Goal: Task Accomplishment & Management: Use online tool/utility

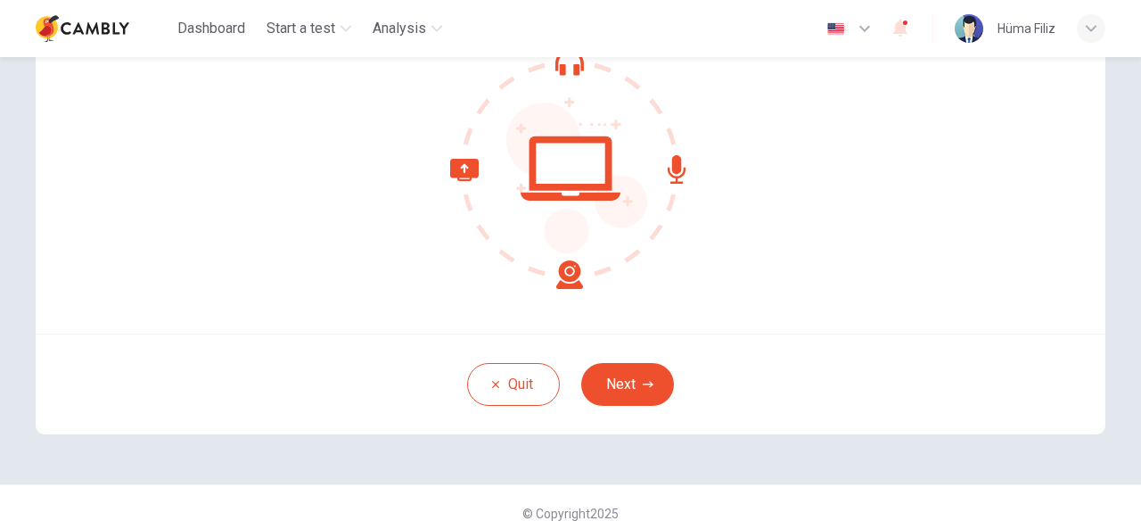
scroll to position [213, 0]
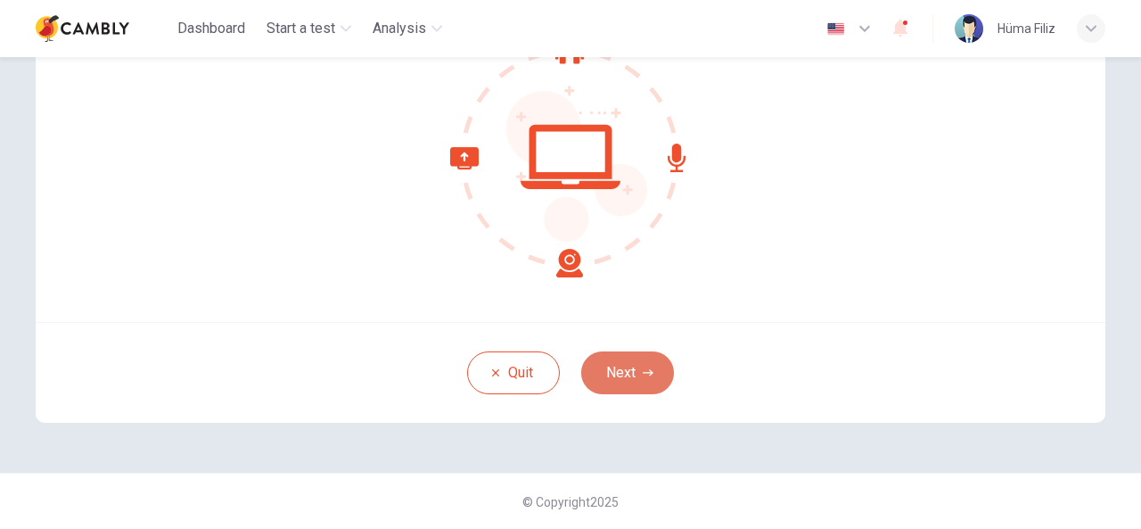
click at [644, 375] on icon "button" at bounding box center [648, 372] width 11 height 11
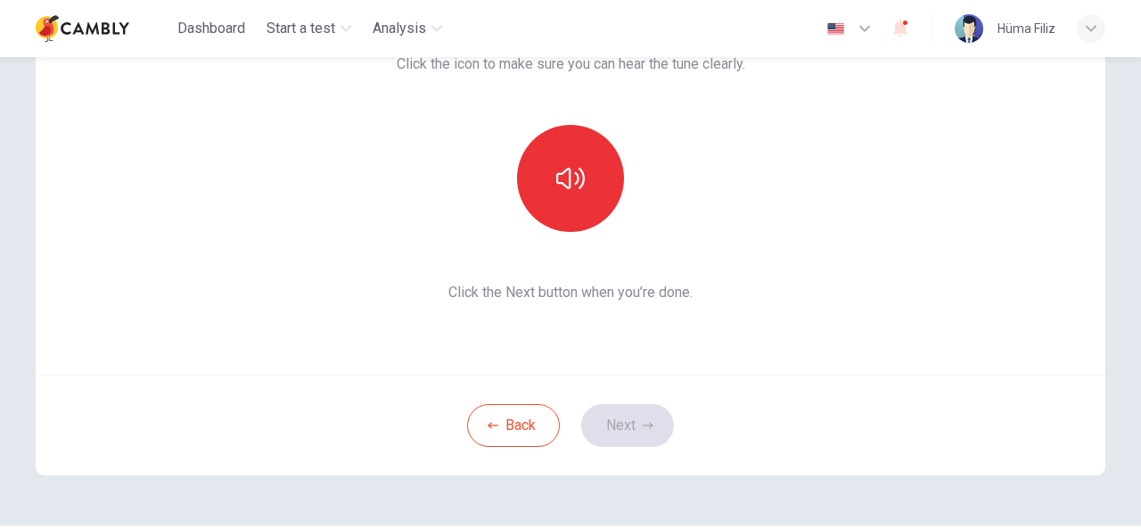
scroll to position [124, 0]
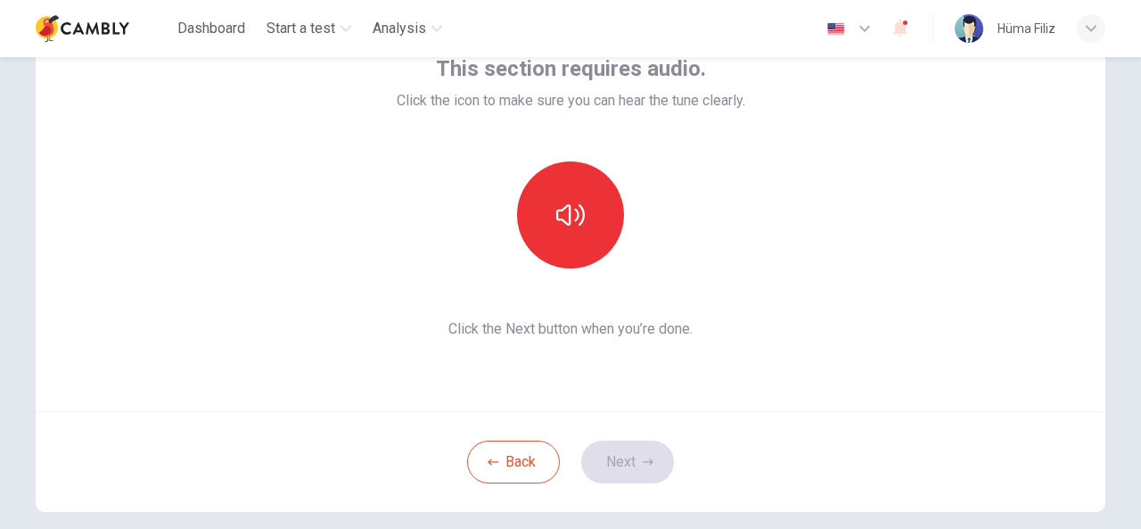
click at [864, 301] on div "This section requires audio. Click the icon to make sure you can hear the tune …" at bounding box center [571, 197] width 1070 height 428
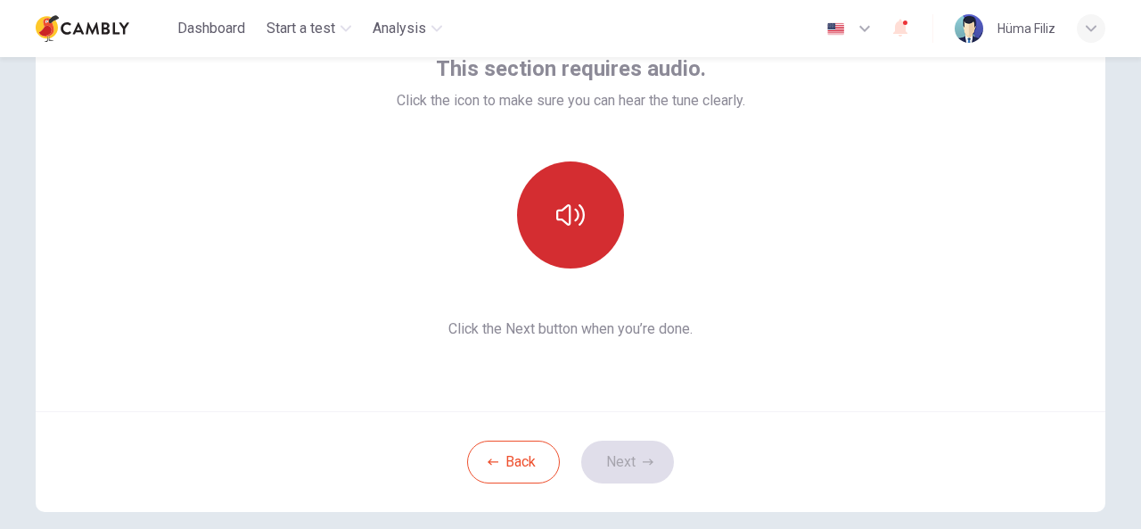
click at [572, 222] on icon "button" at bounding box center [570, 215] width 29 height 29
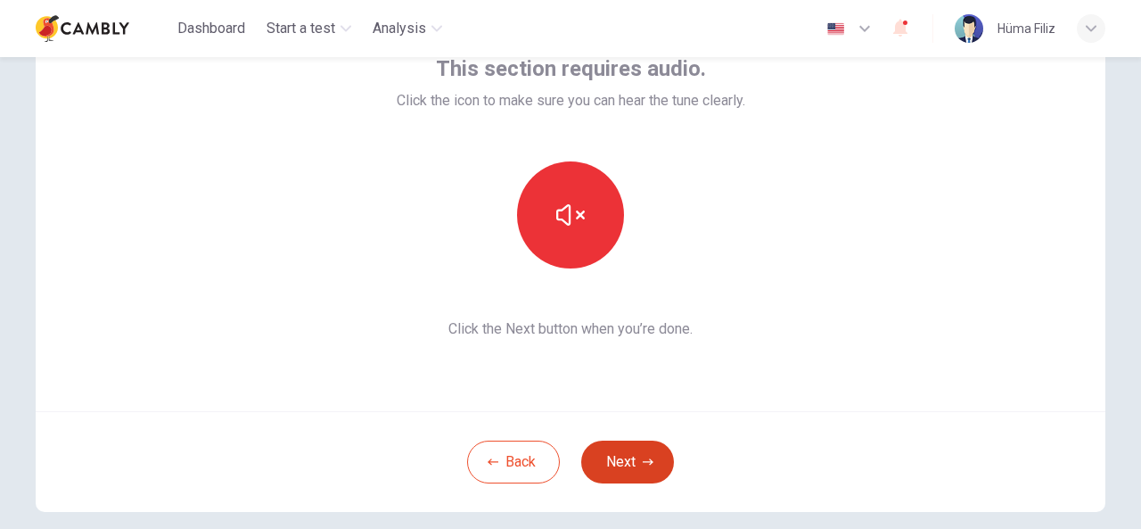
click at [630, 475] on button "Next" at bounding box center [627, 461] width 93 height 43
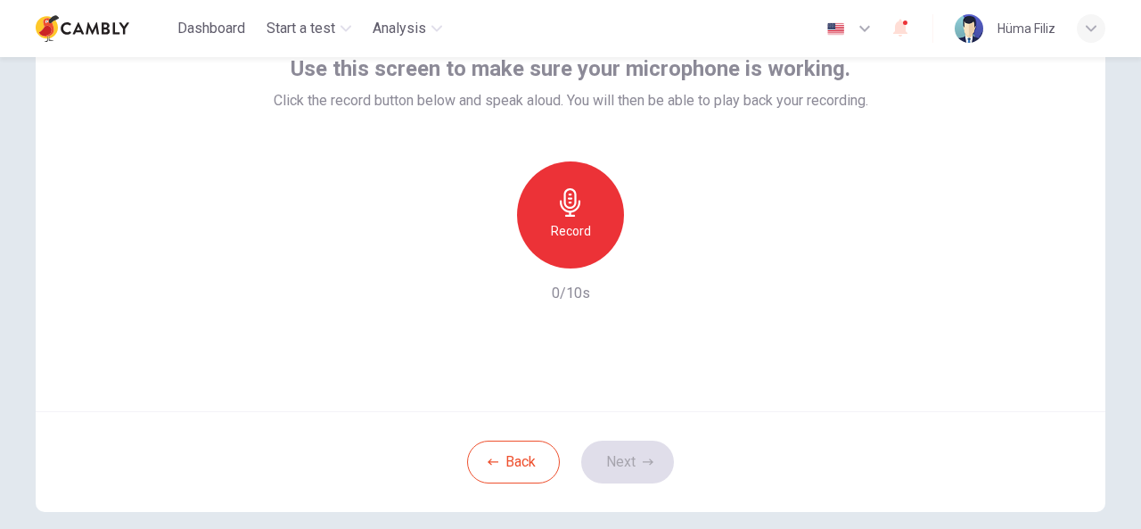
click at [588, 202] on div "Record" at bounding box center [570, 214] width 107 height 107
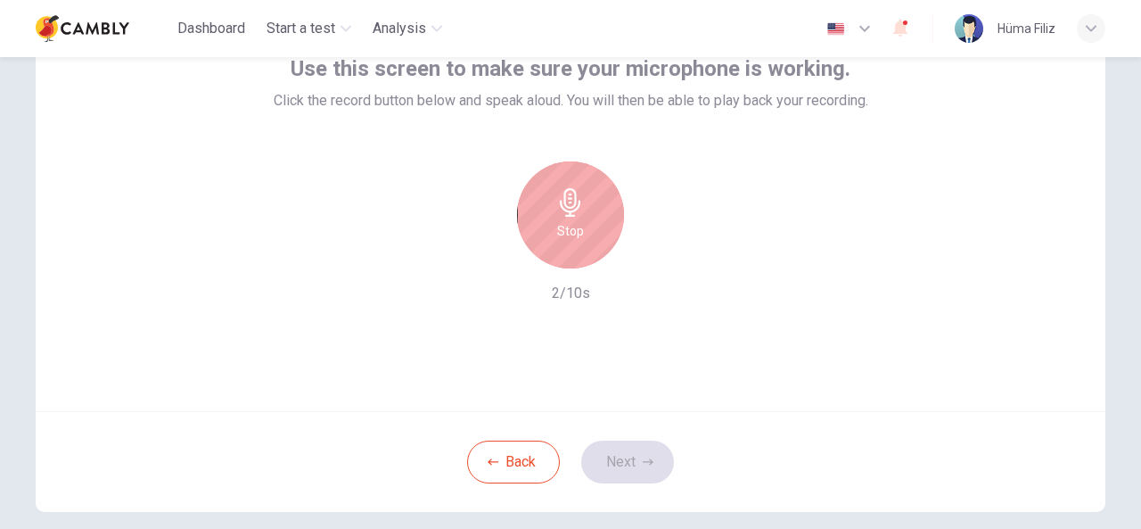
click at [588, 202] on div "Stop" at bounding box center [570, 214] width 107 height 107
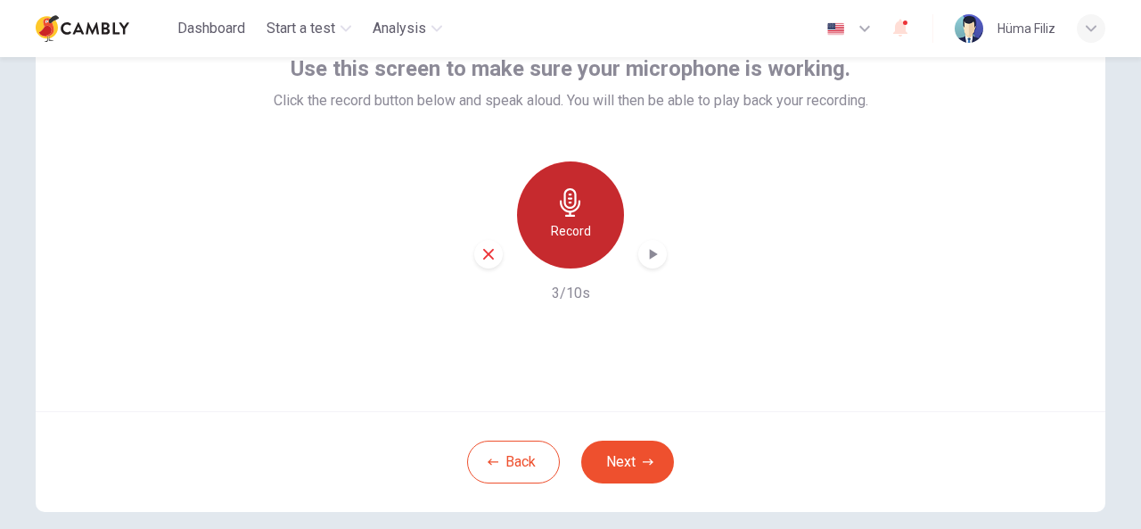
click at [556, 215] on icon "button" at bounding box center [570, 202] width 29 height 29
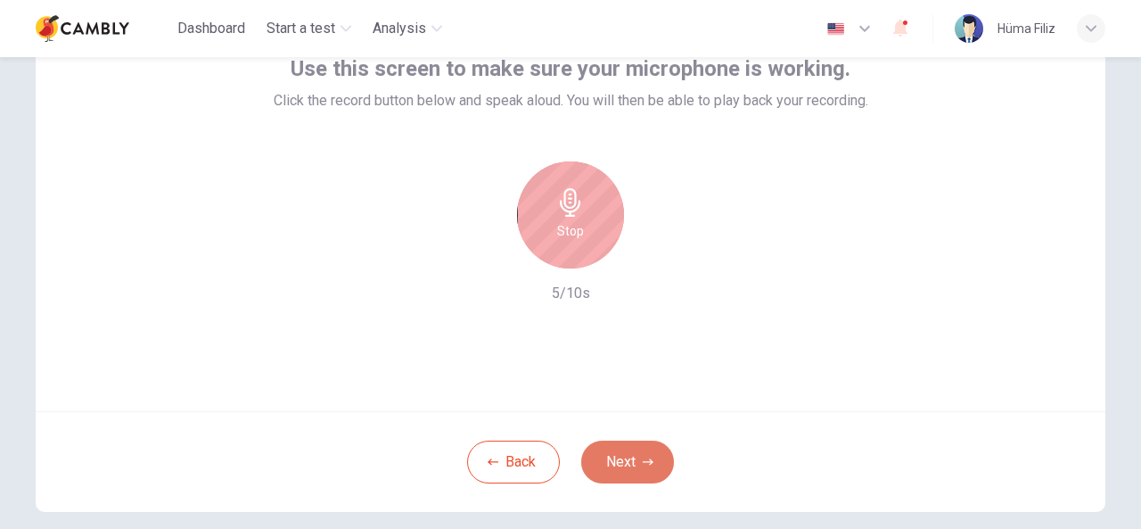
click at [640, 472] on button "Next" at bounding box center [627, 461] width 93 height 43
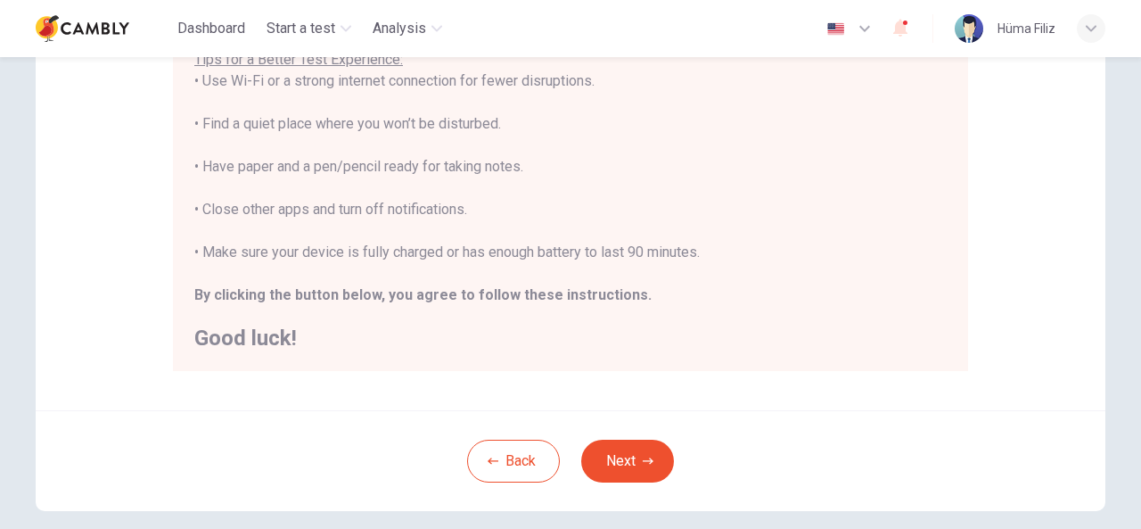
scroll to position [462, 0]
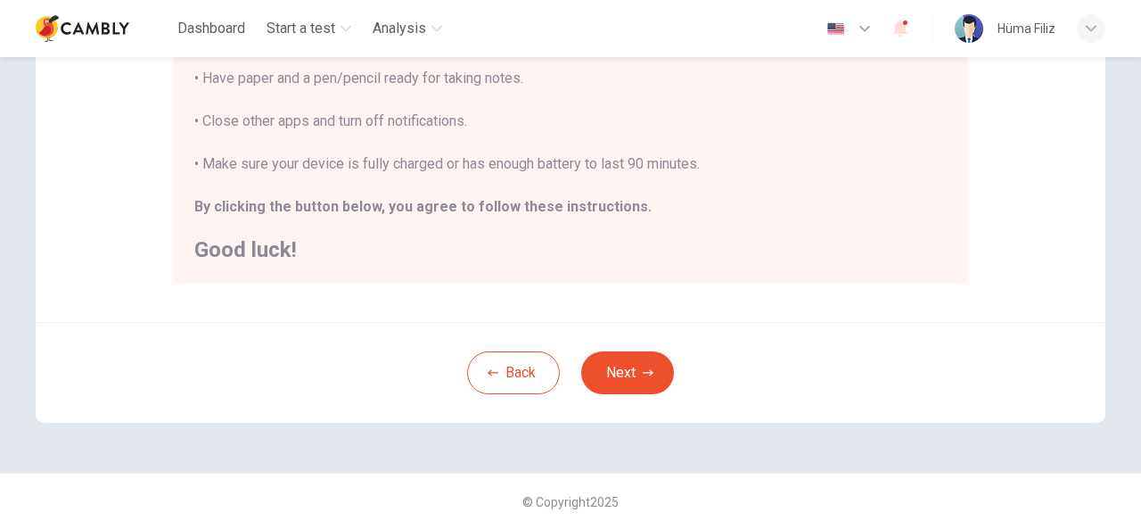
drag, startPoint x: 659, startPoint y: 373, endPoint x: 743, endPoint y: 220, distance: 174.0
click at [743, 220] on div "Disclaimer: You are about to start a CEFR Speaking Test . Before You Start the …" at bounding box center [571, 33] width 1070 height 777
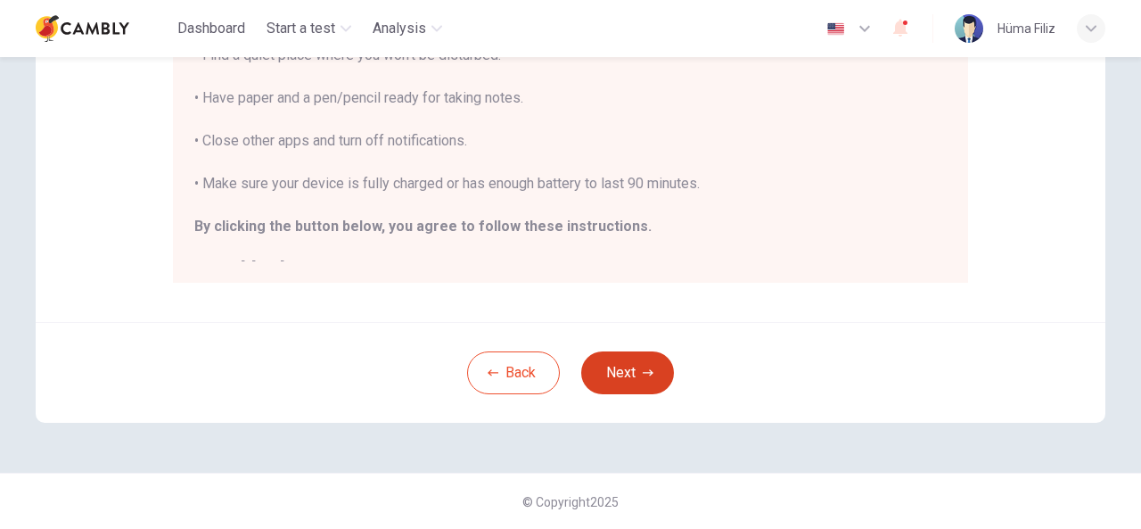
click at [649, 393] on div "Back Next" at bounding box center [571, 372] width 1070 height 101
click at [642, 380] on button "Next" at bounding box center [627, 372] width 93 height 43
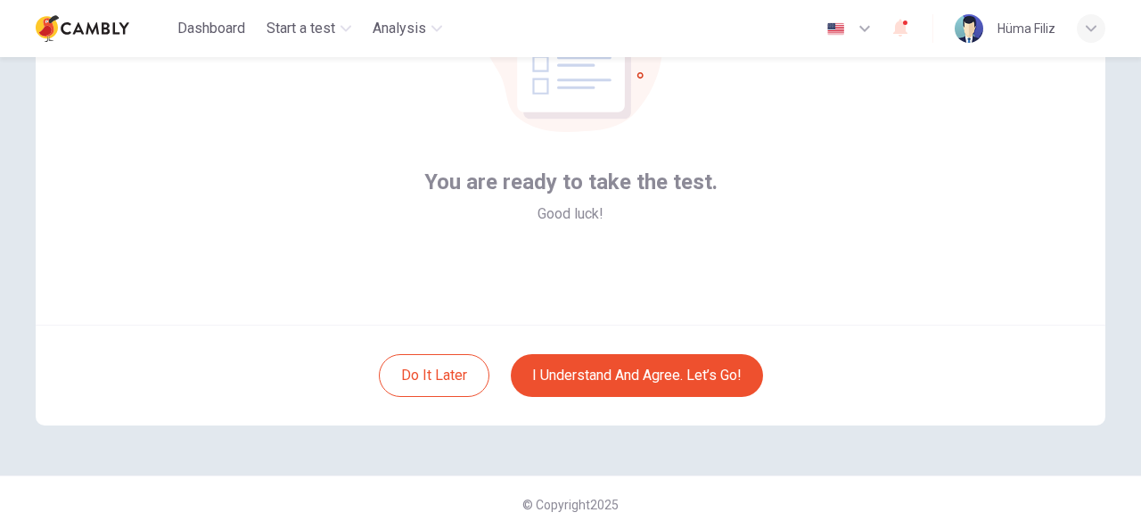
scroll to position [213, 0]
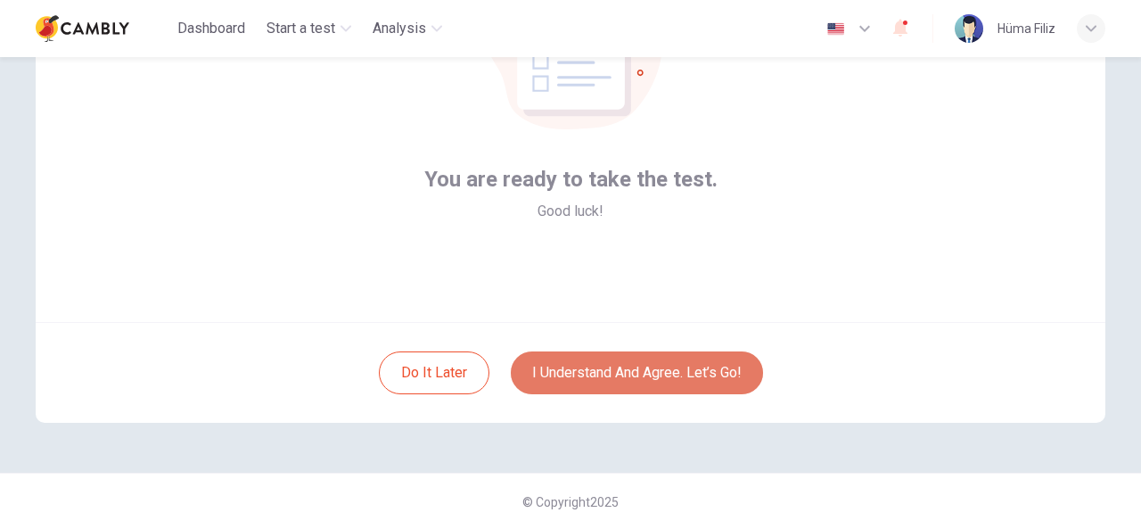
click at [685, 359] on button "I understand and agree. Let’s go!" at bounding box center [637, 372] width 252 height 43
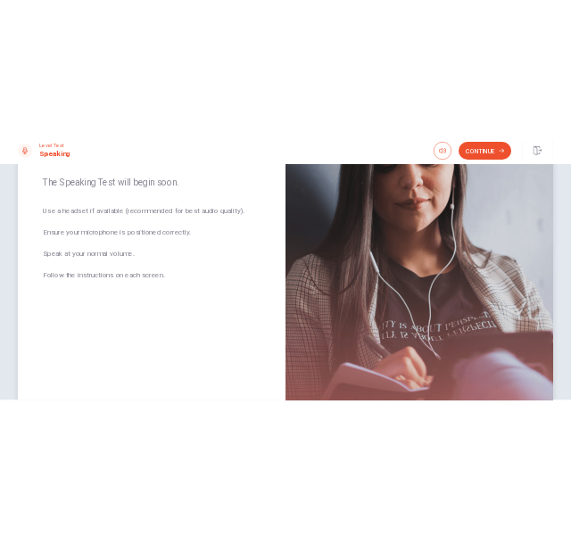
scroll to position [77, 0]
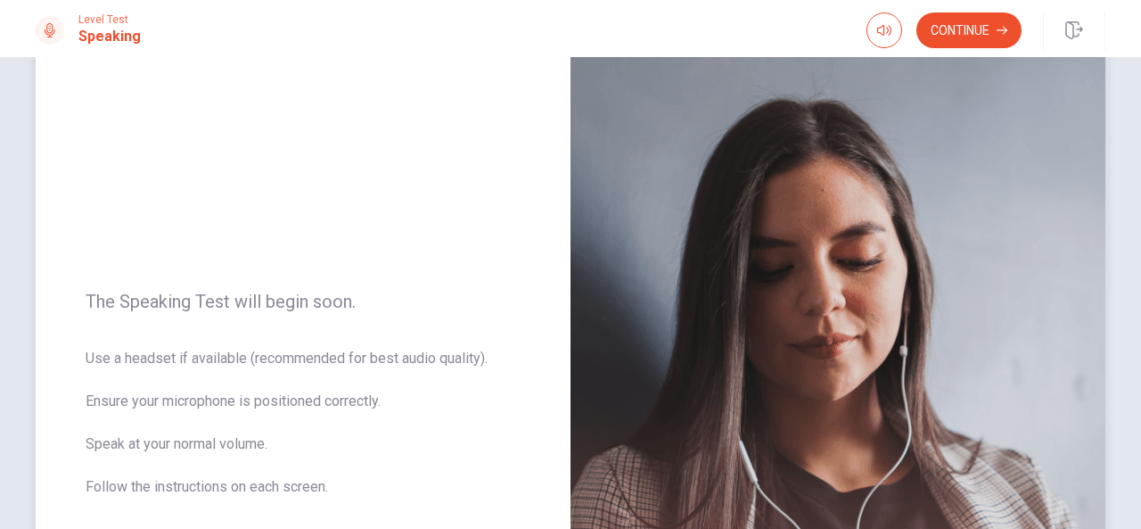
drag, startPoint x: 951, startPoint y: 37, endPoint x: 480, endPoint y: 206, distance: 500.2
click at [480, 206] on div "Level Test Speaking Continue Continue The Speaking Test will begin soon. Use a …" at bounding box center [570, 264] width 1141 height 529
click at [968, 35] on button "Continue" at bounding box center [968, 30] width 105 height 36
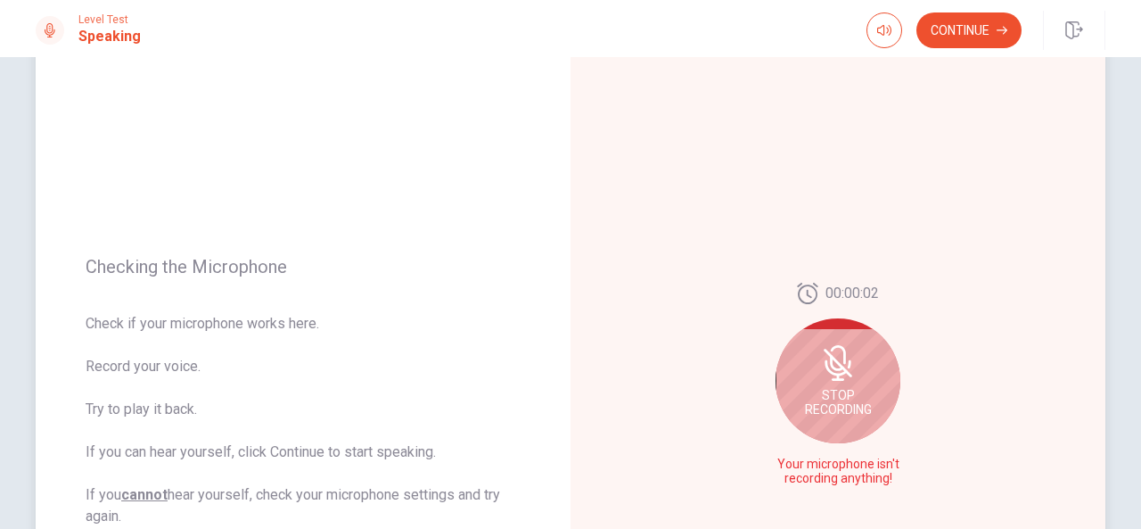
scroll to position [267, 0]
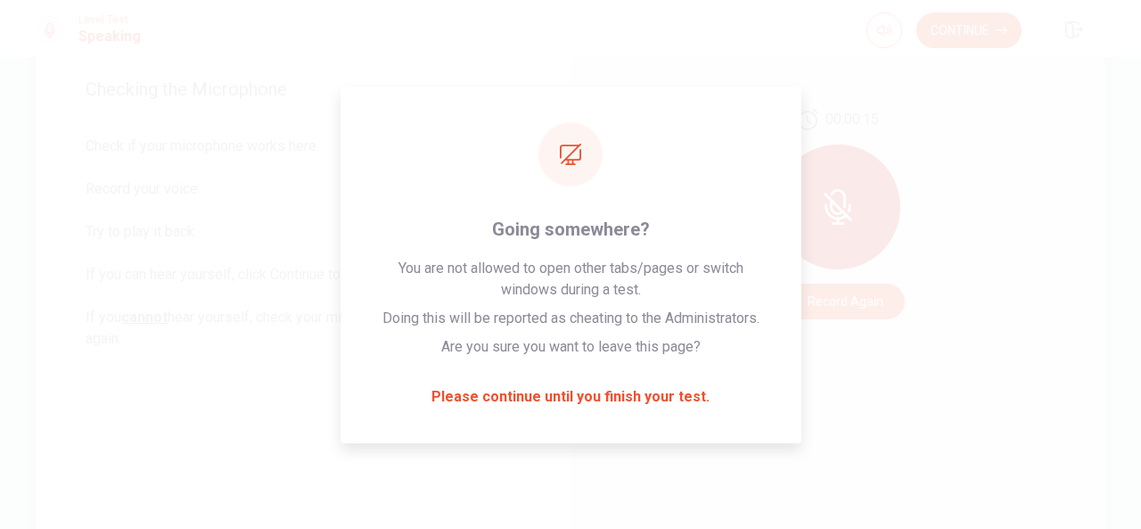
click at [676, 493] on div "00:00:15 Record Again" at bounding box center [838, 213] width 535 height 777
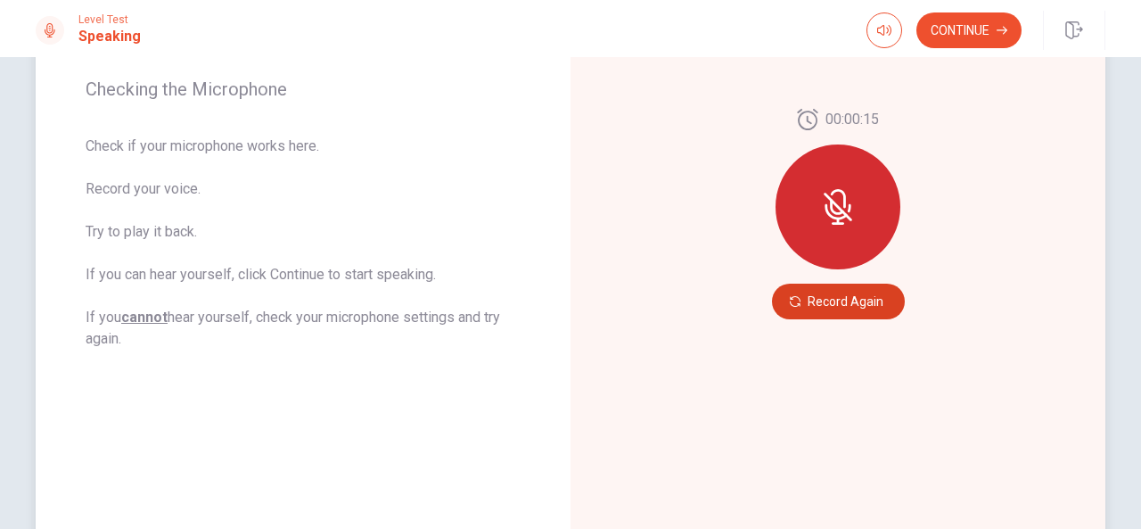
click at [848, 313] on button "Record Again" at bounding box center [838, 301] width 133 height 36
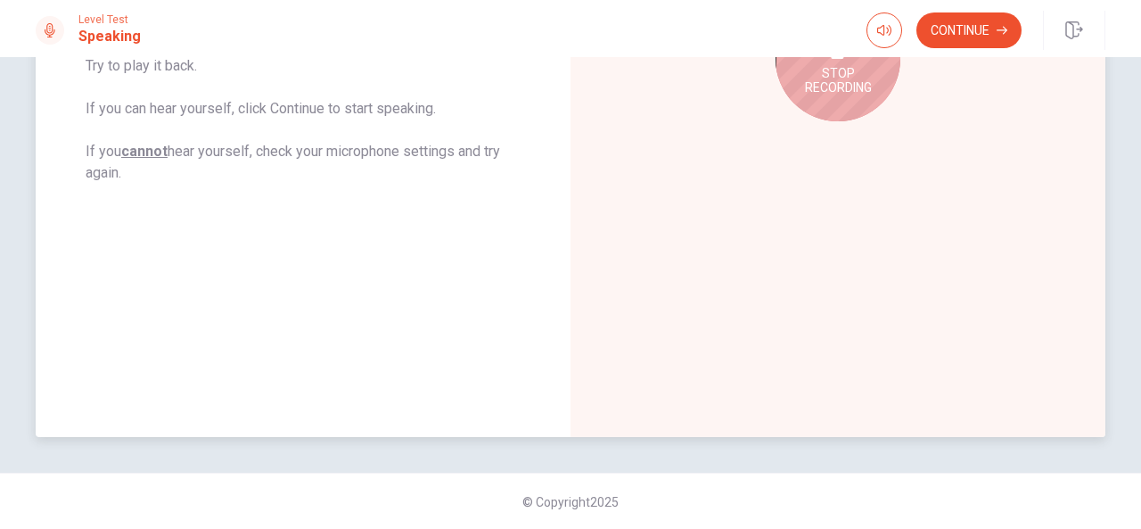
scroll to position [77, 0]
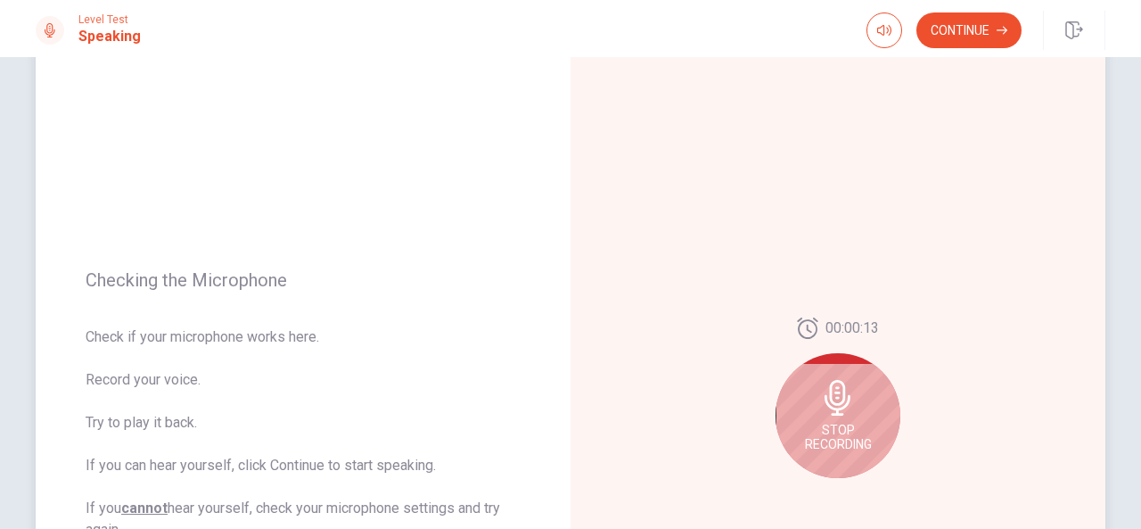
click at [859, 313] on div "00:00:13 Stop Recording" at bounding box center [838, 404] width 535 height 777
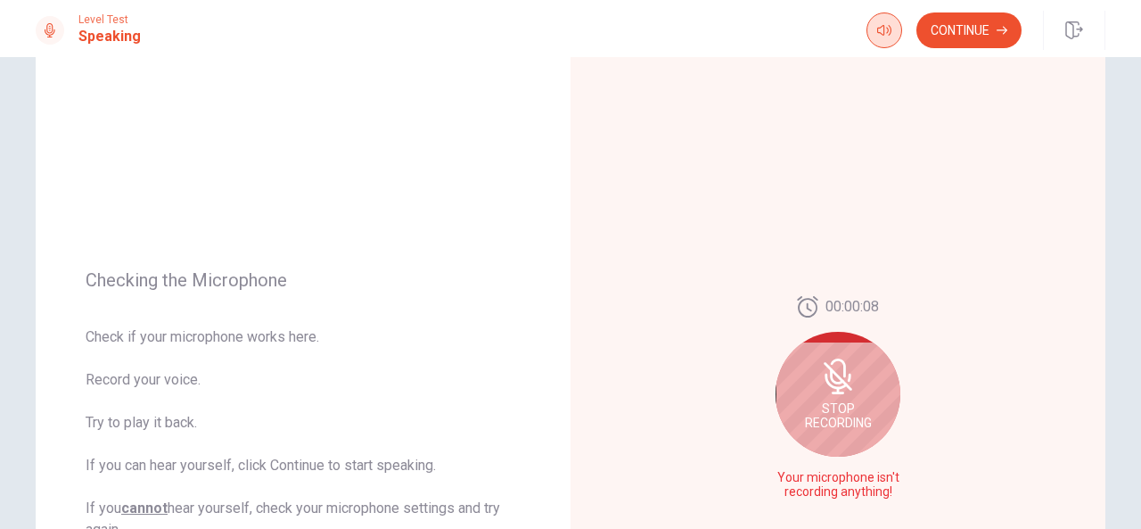
click at [879, 29] on icon "button" at bounding box center [884, 30] width 14 height 14
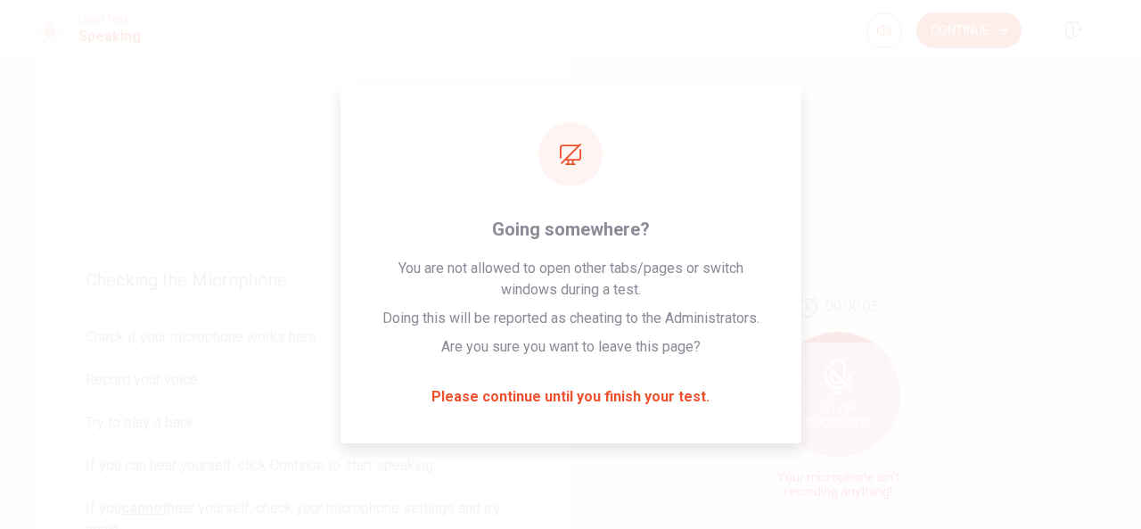
click at [974, 370] on div "00:00:05 Stop Recording Your microphone isn't recording anything!" at bounding box center [838, 404] width 535 height 777
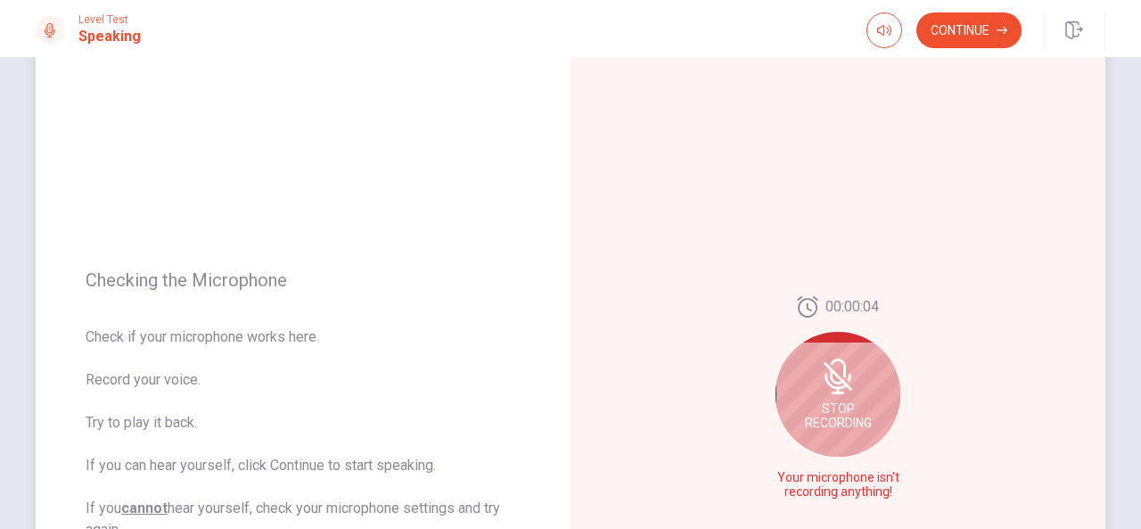
scroll to position [255, 0]
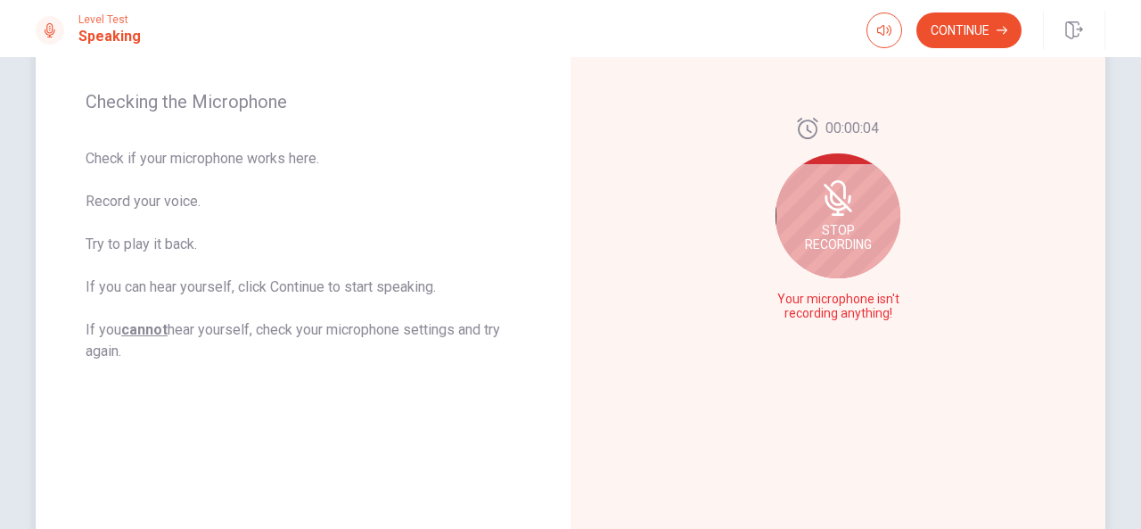
click at [958, 329] on div "00:00:04 Stop Recording Your microphone isn't recording anything!" at bounding box center [838, 226] width 535 height 777
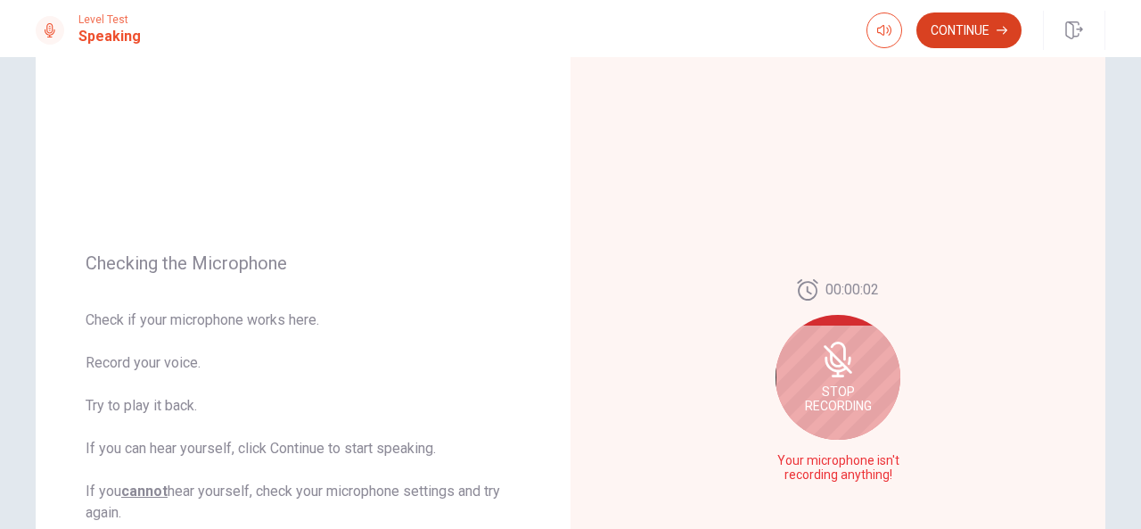
scroll to position [77, 0]
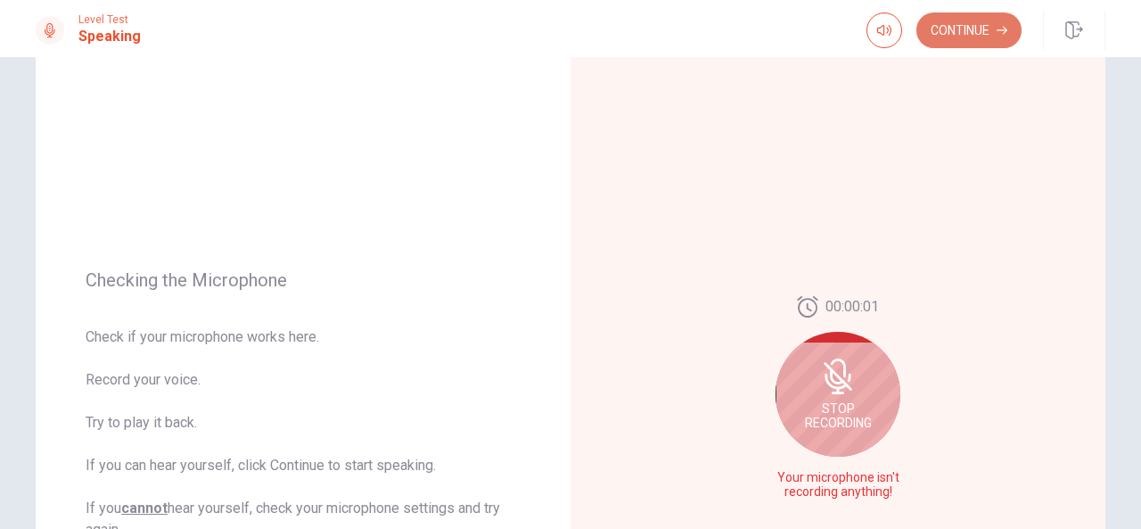
click at [973, 37] on button "Continue" at bounding box center [968, 30] width 105 height 36
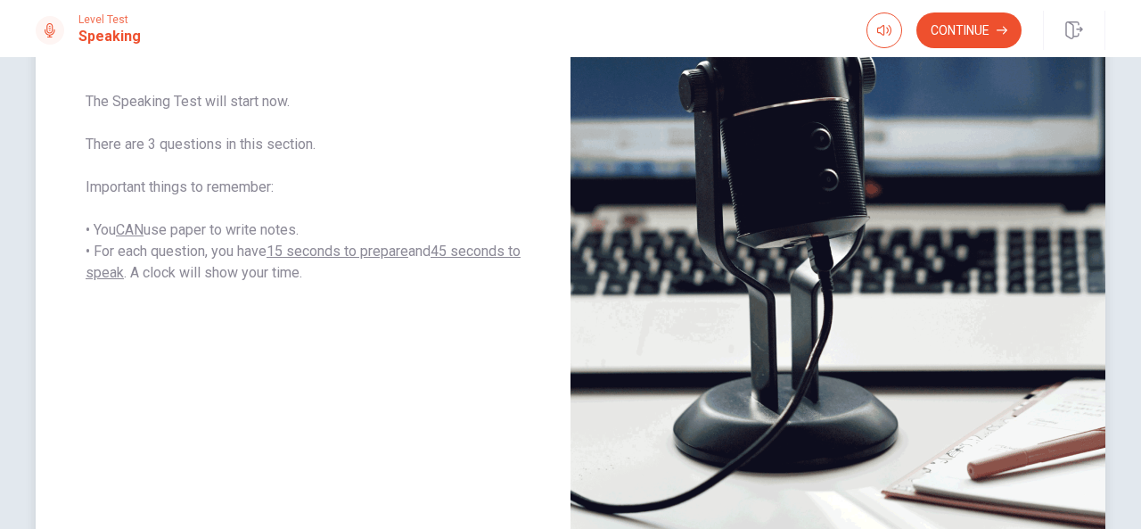
scroll to position [344, 0]
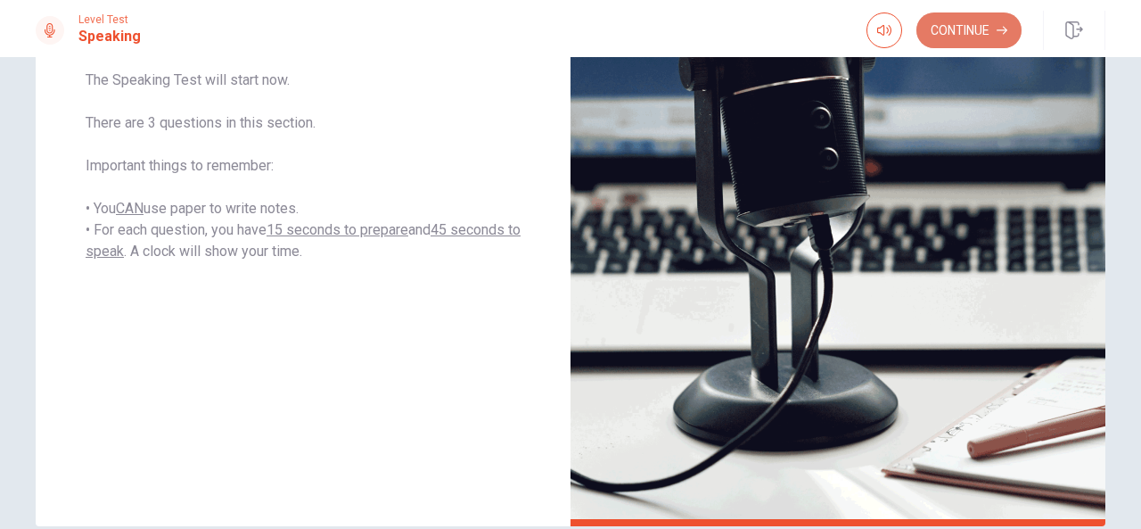
click at [937, 33] on button "Continue" at bounding box center [968, 30] width 105 height 36
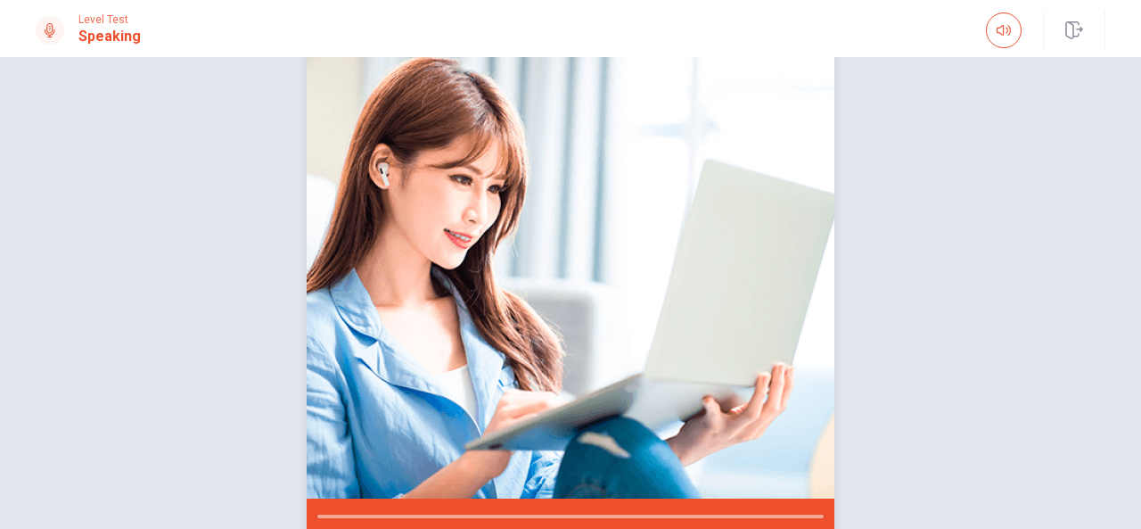
scroll to position [75, 0]
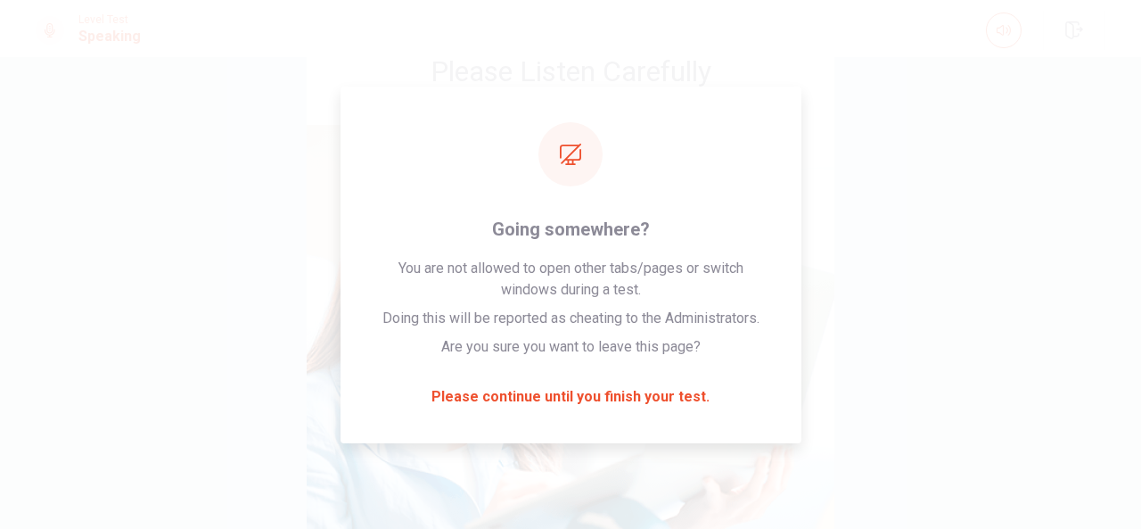
click at [1011, 291] on div "Please Listen Carefully" at bounding box center [570, 316] width 1127 height 596
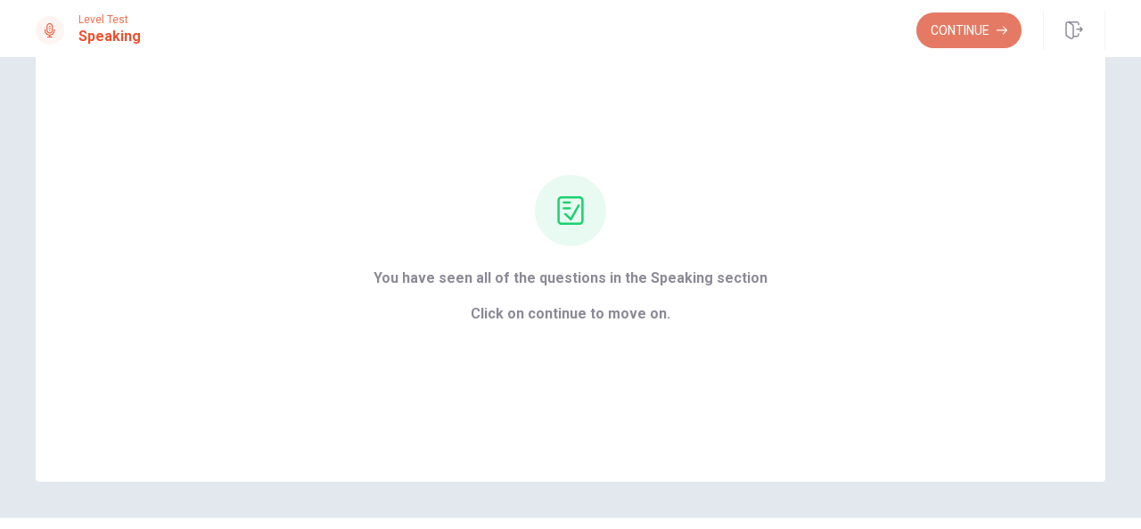
click at [940, 30] on button "Continue" at bounding box center [968, 30] width 105 height 36
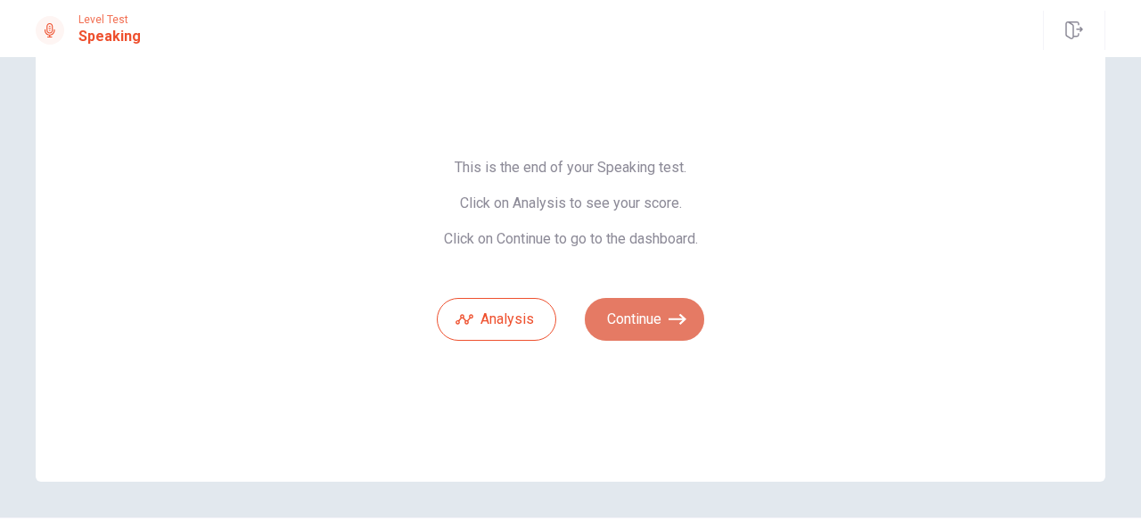
click at [629, 320] on button "Continue" at bounding box center [644, 319] width 119 height 43
